Goal: Check status: Check status

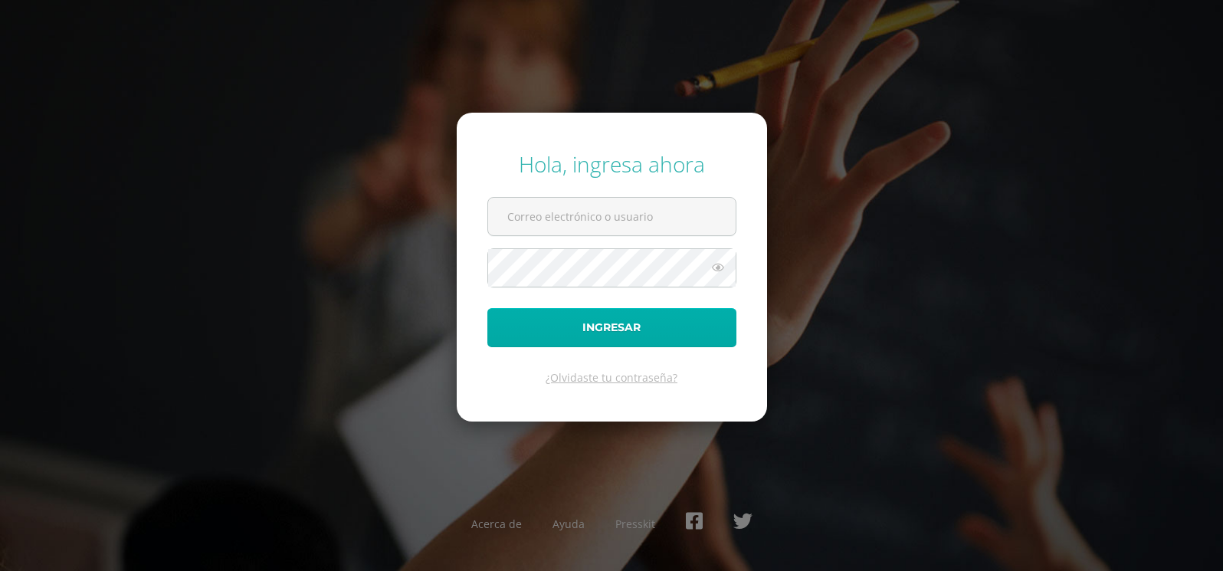
type input "brenda.judihernandez@gmail.com"
click at [613, 329] on button "Ingresar" at bounding box center [611, 327] width 249 height 39
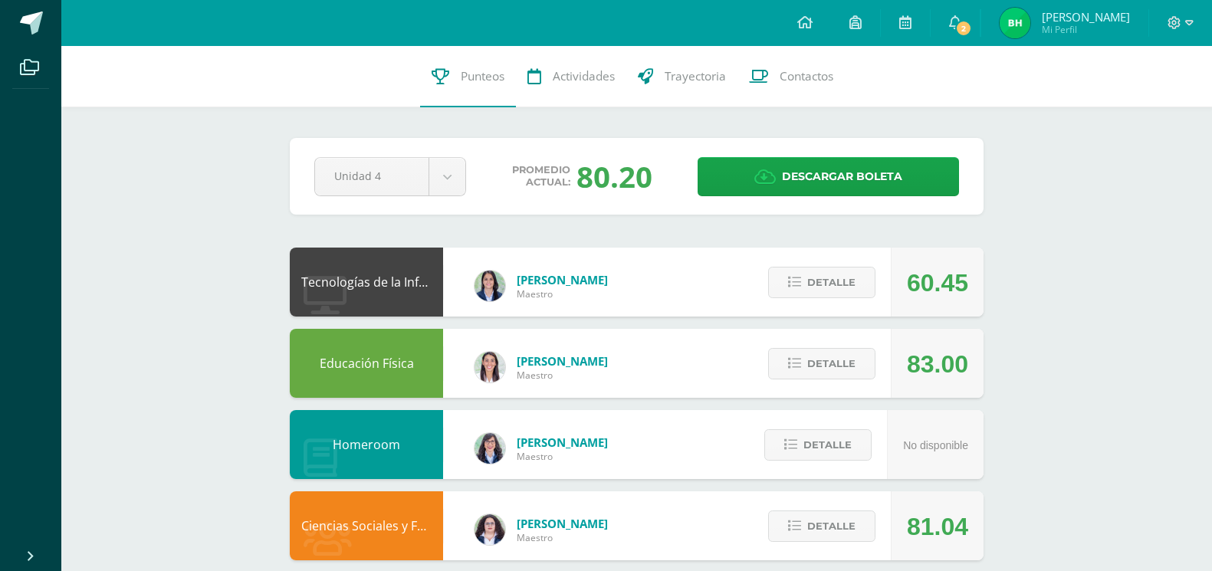
scroll to position [332, 0]
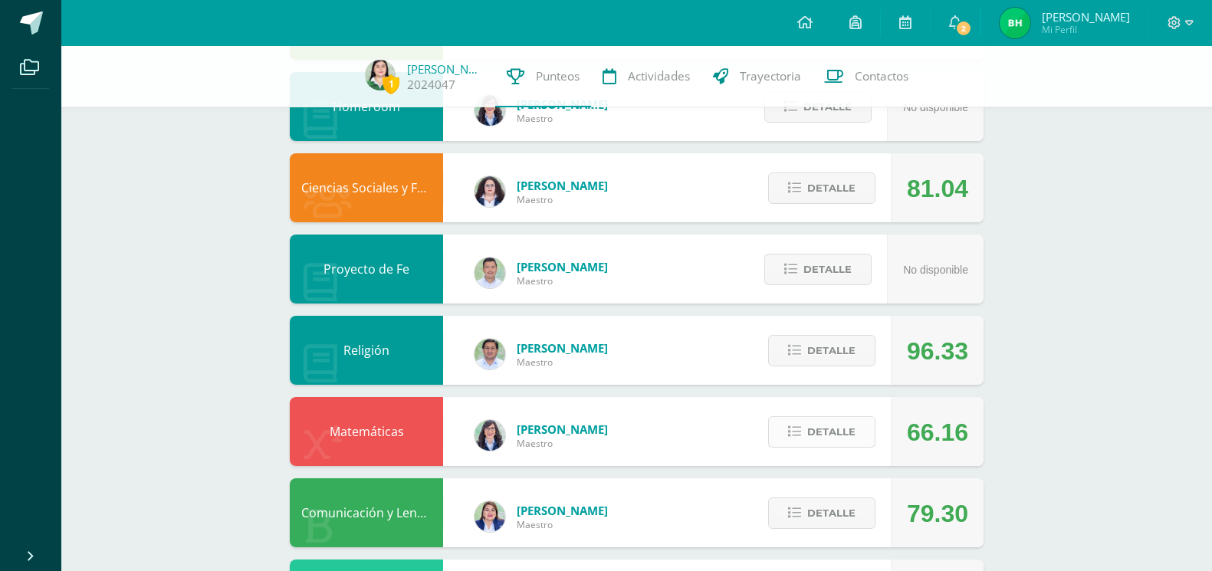
click at [819, 431] on span "Detalle" at bounding box center [831, 432] width 48 height 28
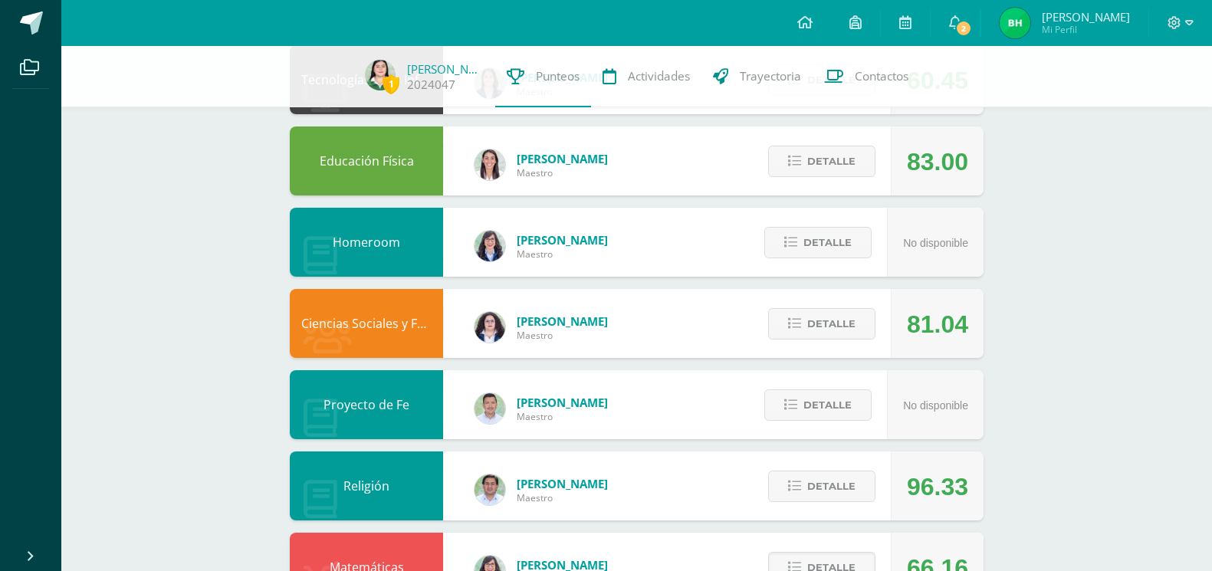
scroll to position [0, 0]
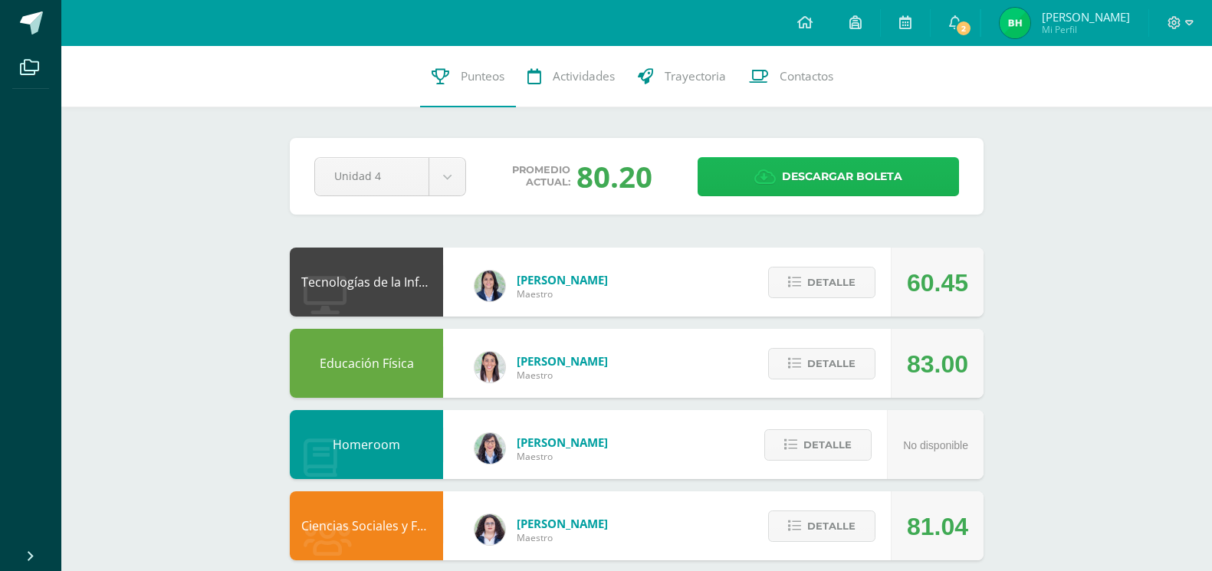
click at [801, 178] on span "Descargar boleta" at bounding box center [842, 177] width 120 height 38
